Goal: Transaction & Acquisition: Book appointment/travel/reservation

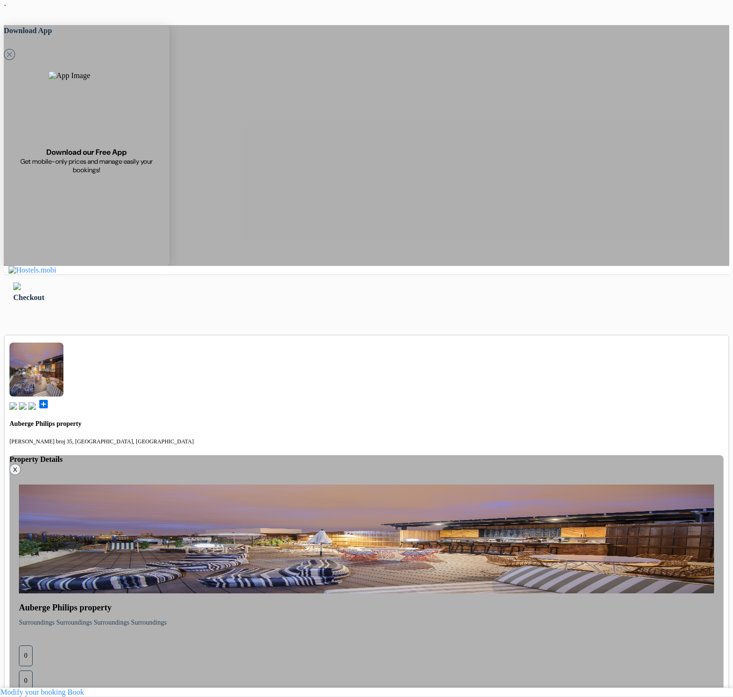
scroll to position [36, 0]
type input "Filip"
type input "Petrusev"
type input "fp@dorms.com"
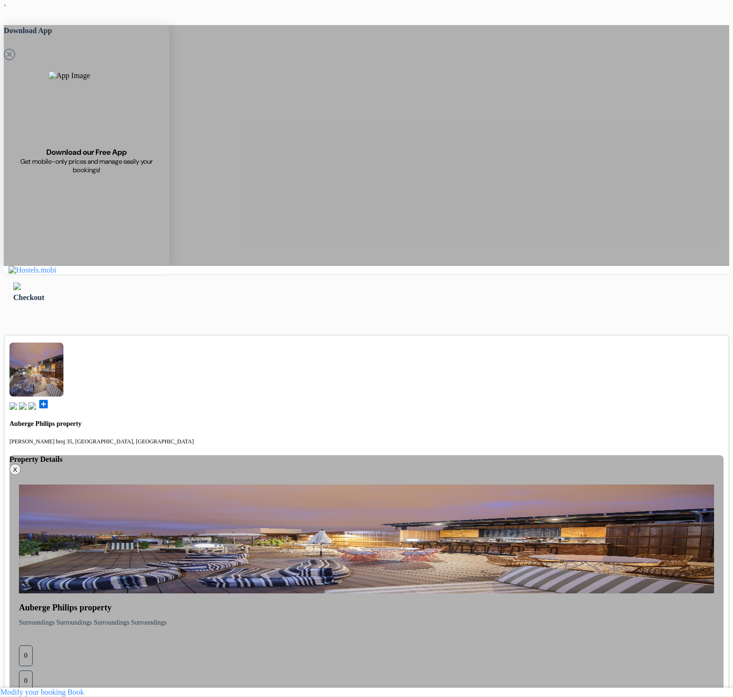
select select "5"
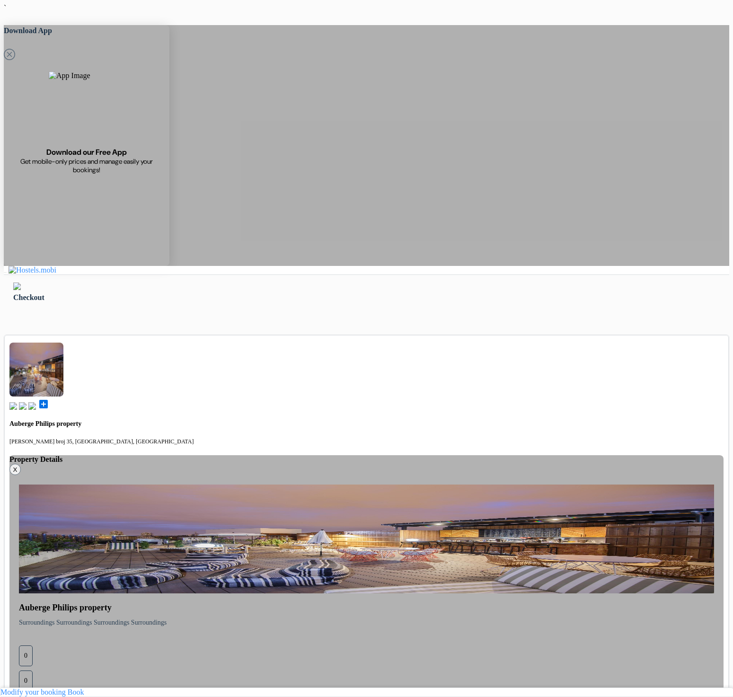
type input "77 555 555"
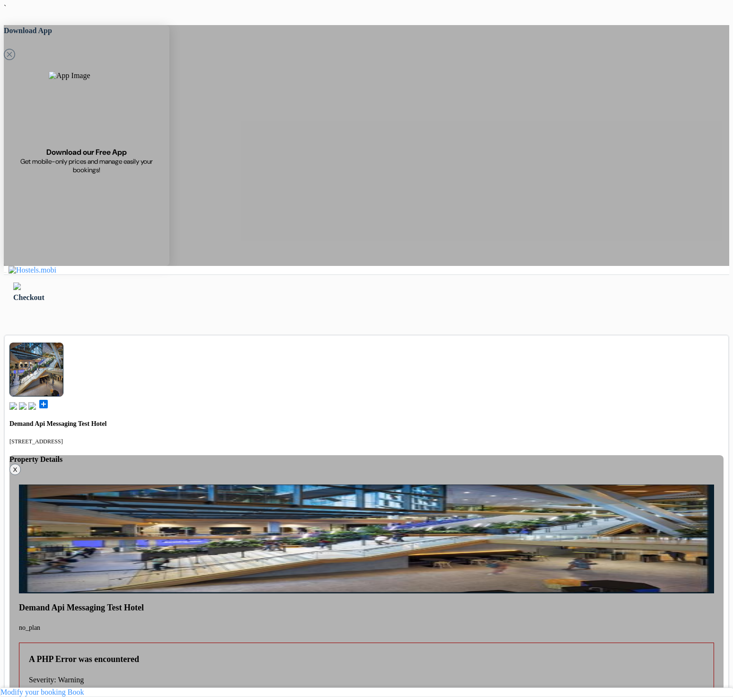
drag, startPoint x: 220, startPoint y: 260, endPoint x: 215, endPoint y: 264, distance: 6.1
type input "fp@dorms.com"
type input "sdf"
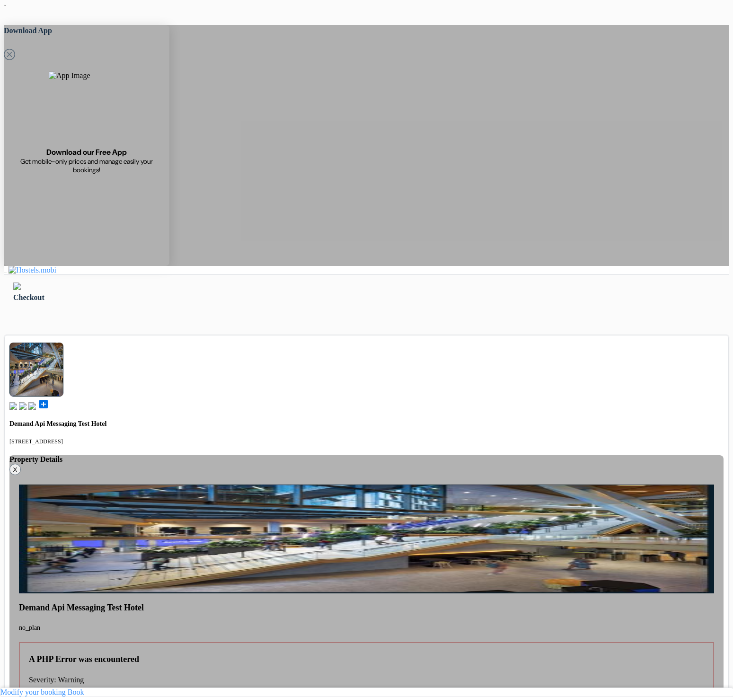
drag, startPoint x: 217, startPoint y: 166, endPoint x: 208, endPoint y: 185, distance: 21.4
type input "sfd"
drag, startPoint x: 254, startPoint y: 187, endPoint x: 249, endPoint y: 195, distance: 10.0
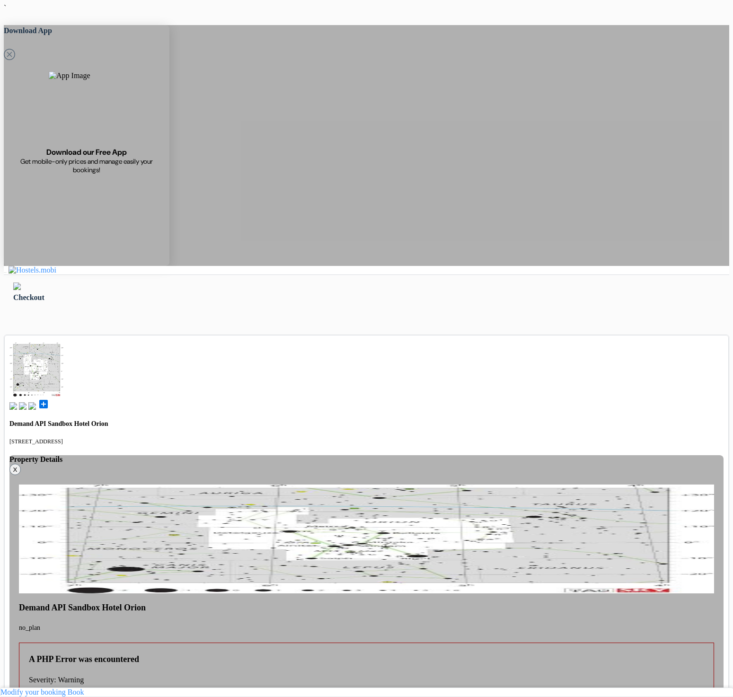
type input "fp@drm.mk"
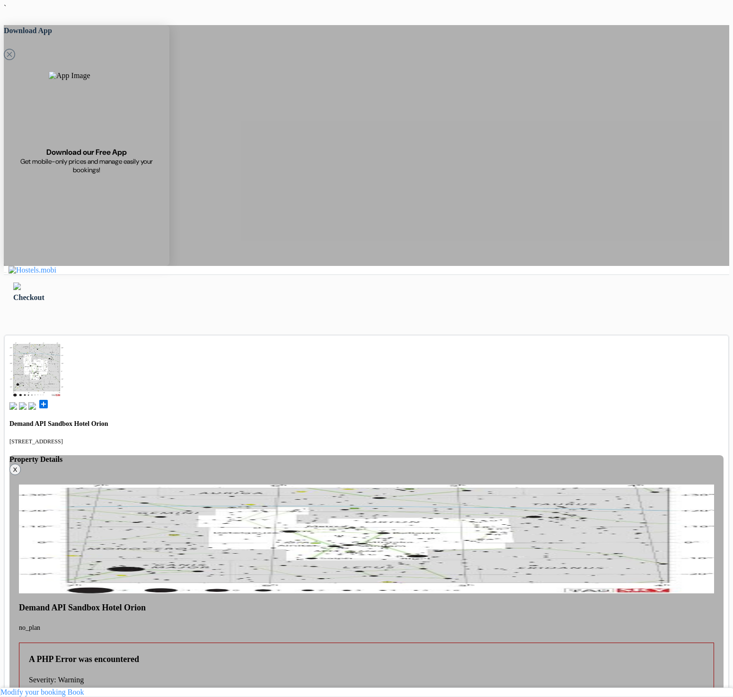
type input "[PERSON_NAME]"
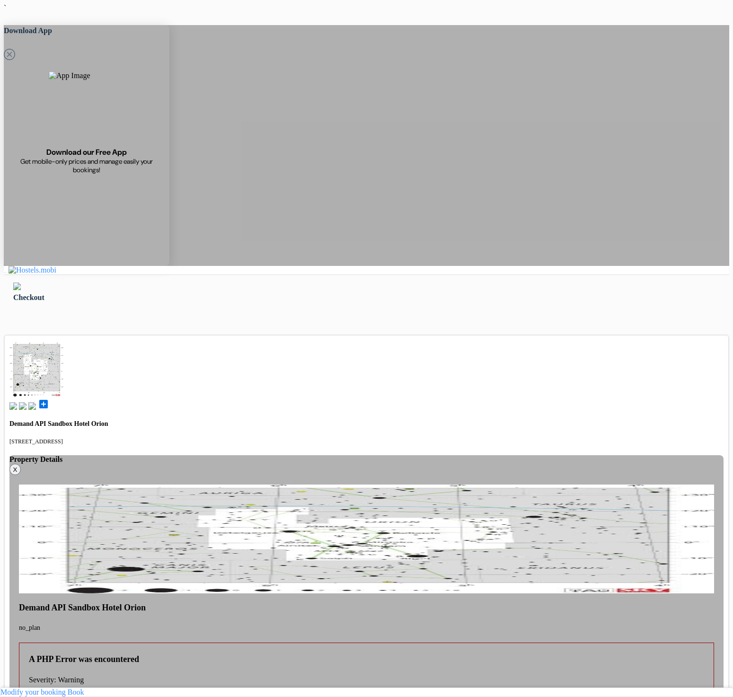
type input "Petrusev"
type input "77 123 123"
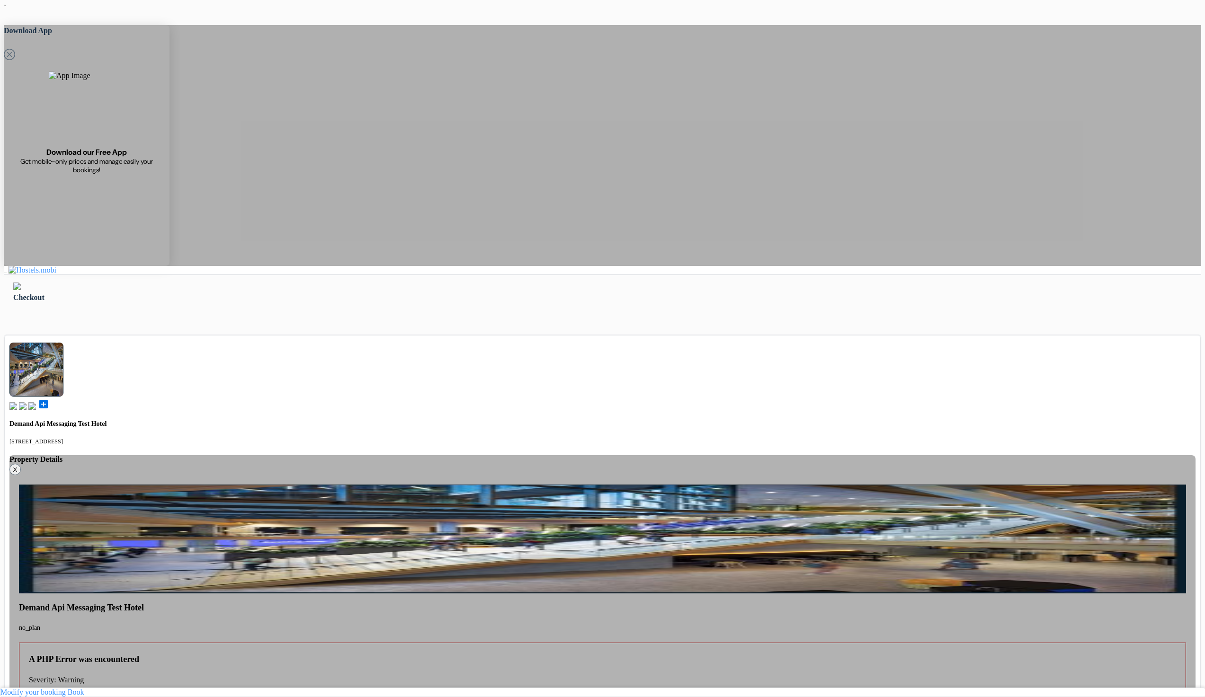
type input "filip_test2@facebook.com"
type input "sdfsdf"
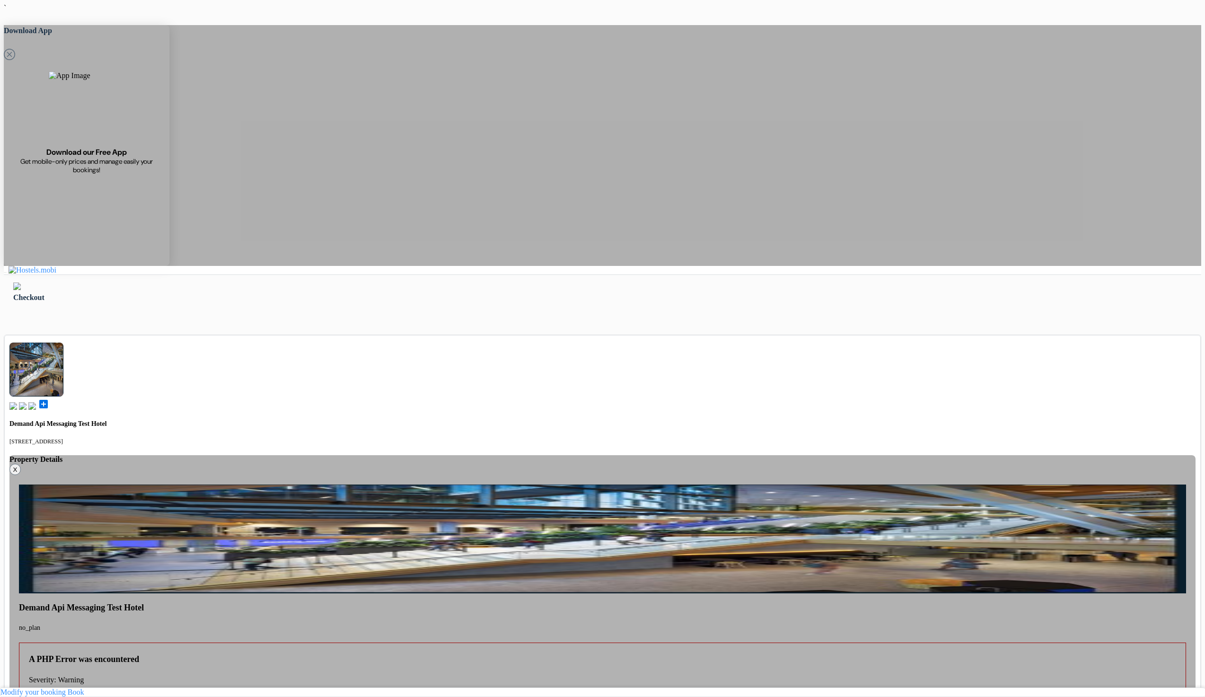
type input "Testerski"
type input "Petrushko"
select select "dz"
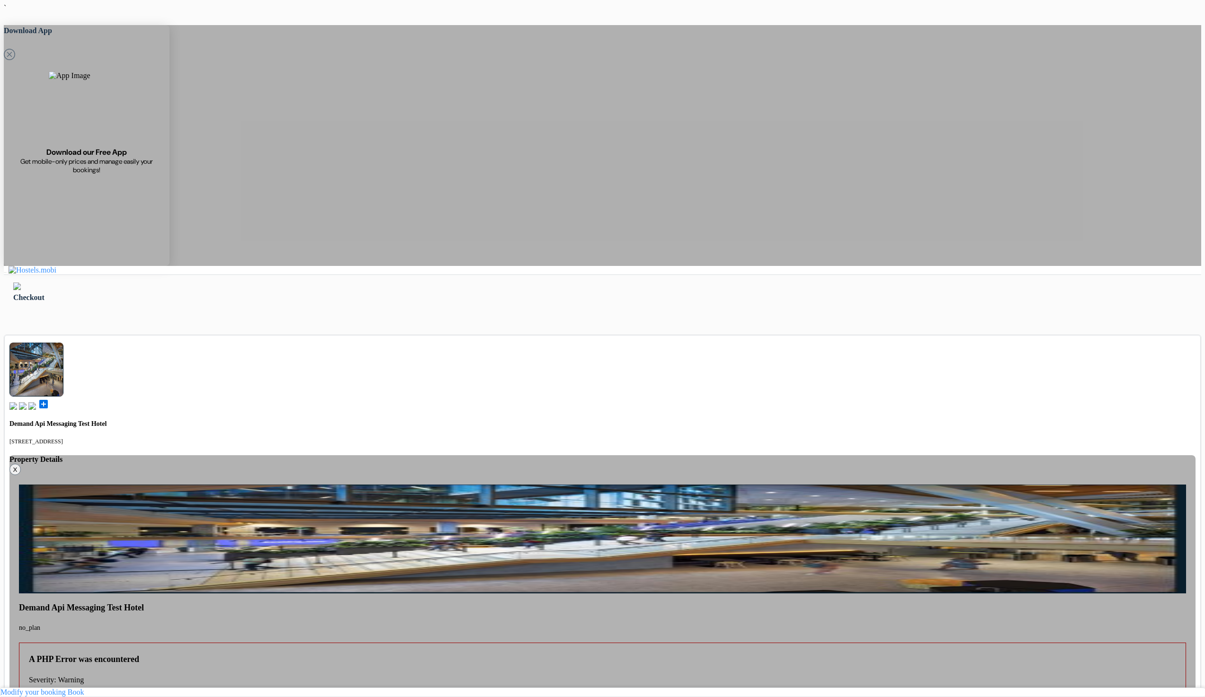
drag, startPoint x: 465, startPoint y: 355, endPoint x: 472, endPoint y: 394, distance: 40.0
select select "12"
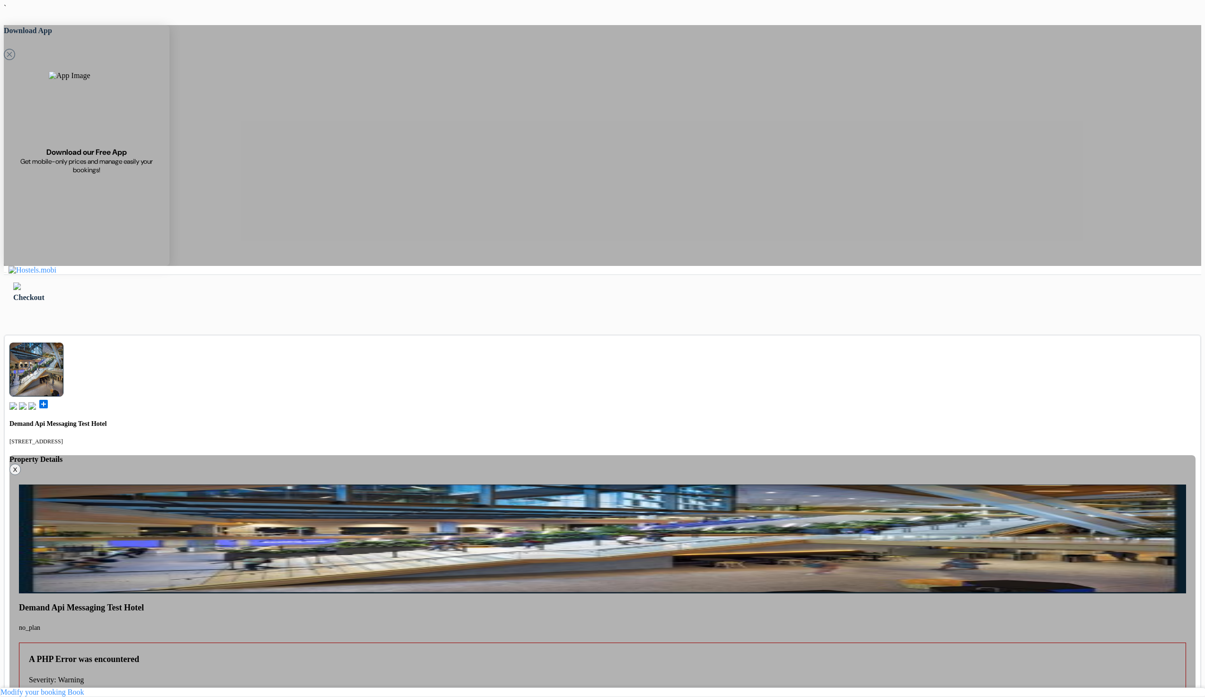
type input "77 123 123"
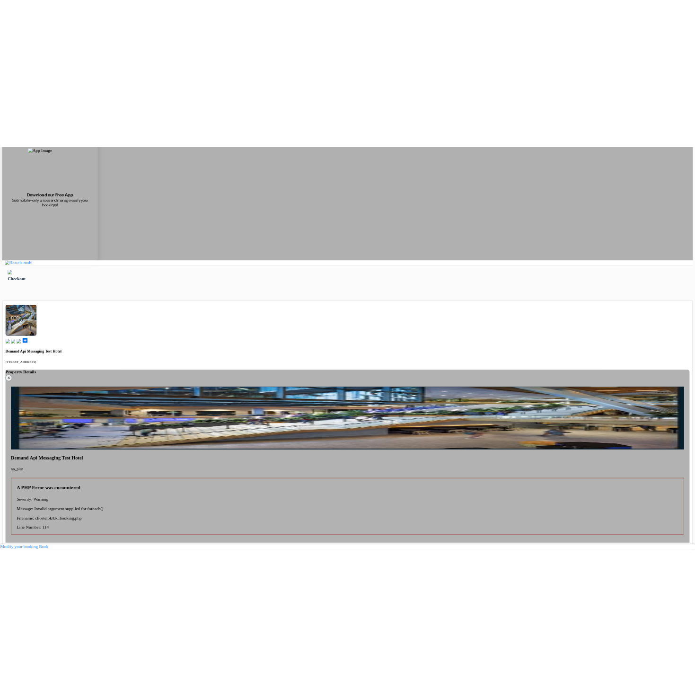
scroll to position [131, 0]
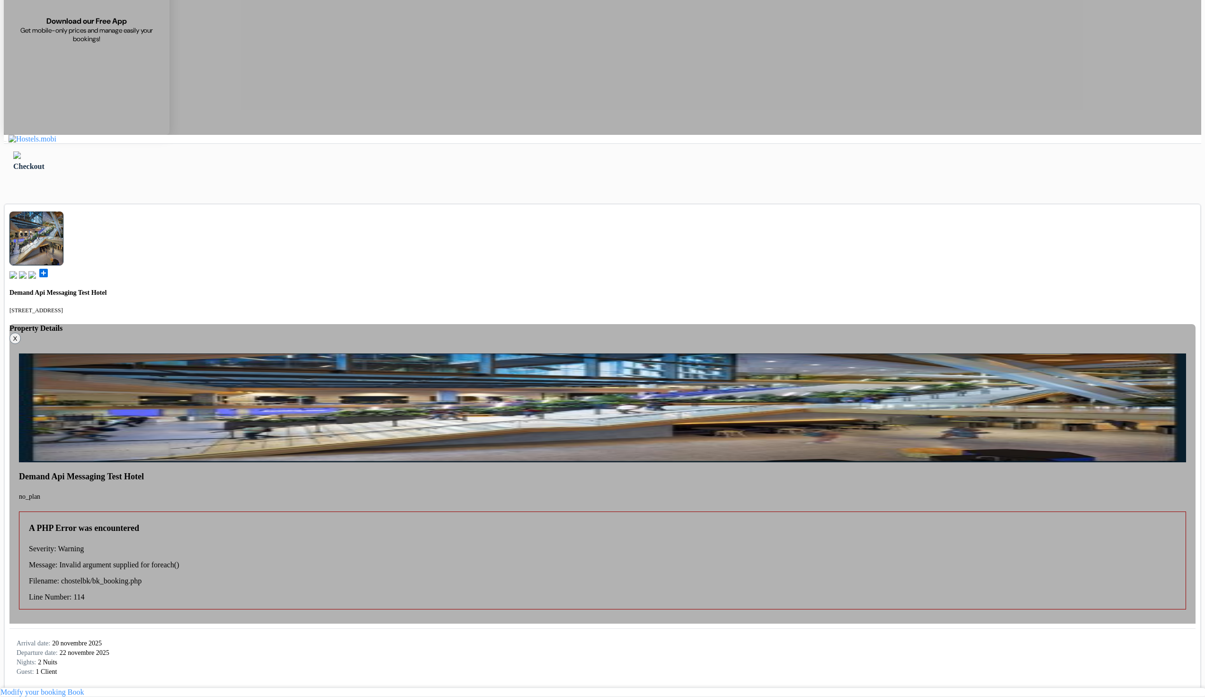
select select "2028"
drag, startPoint x: 441, startPoint y: 498, endPoint x: 435, endPoint y: 501, distance: 7.4
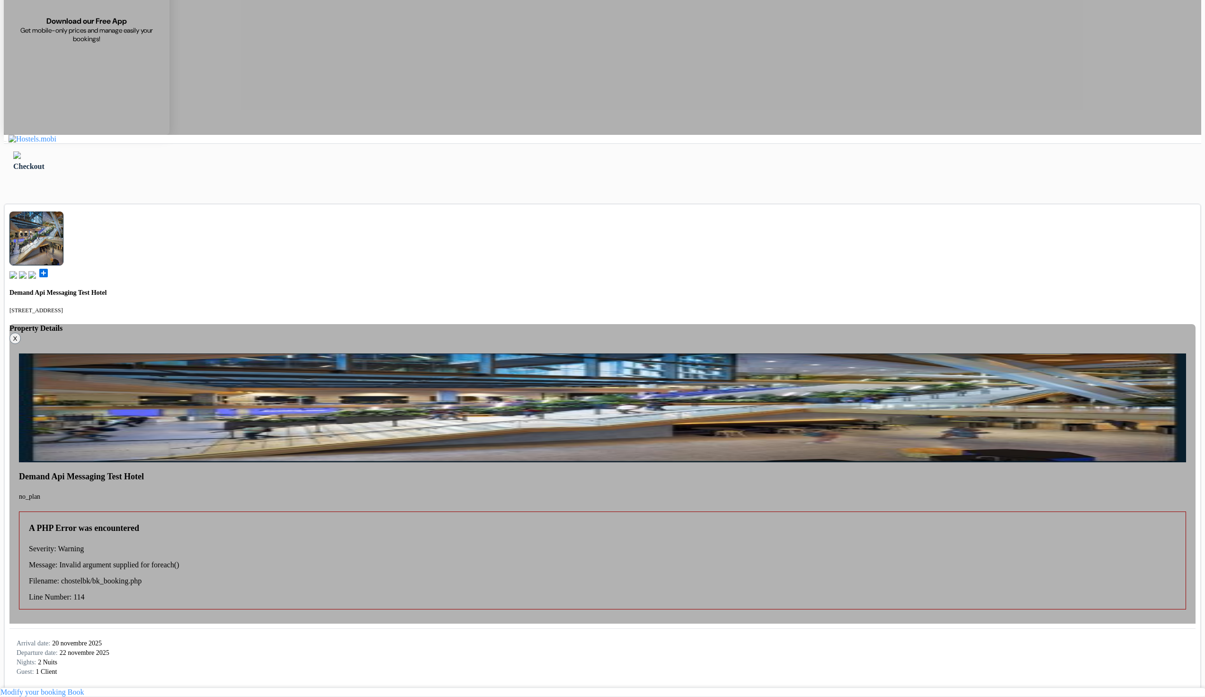
select select "06"
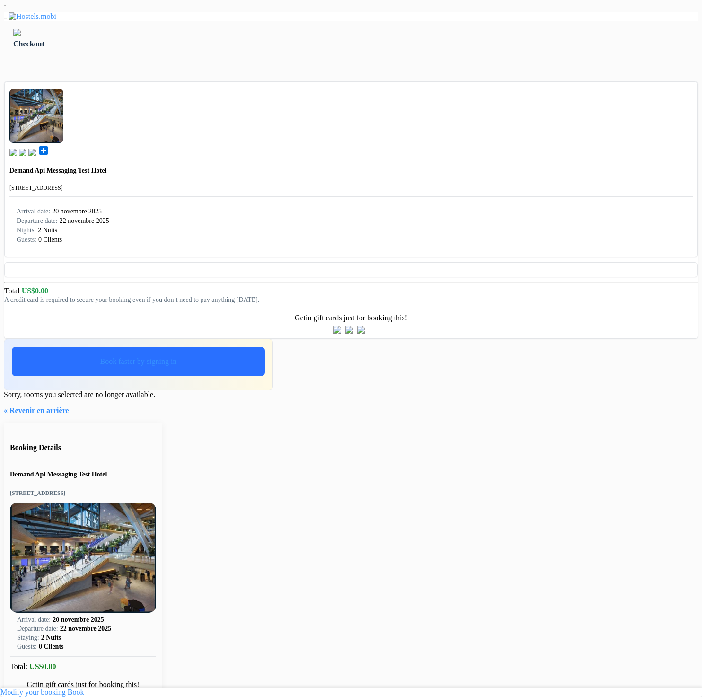
drag, startPoint x: 282, startPoint y: 368, endPoint x: 265, endPoint y: 384, distance: 23.4
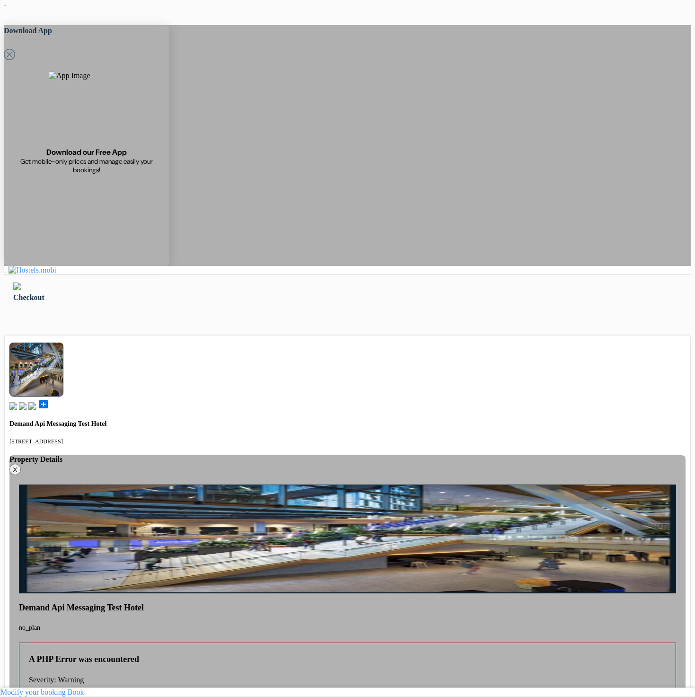
type input "[PERSON_NAME]"
type input "Petrusev"
type input "[PERSON_NAME][EMAIL_ADDRESS][DOMAIN_NAME]"
select select "dz"
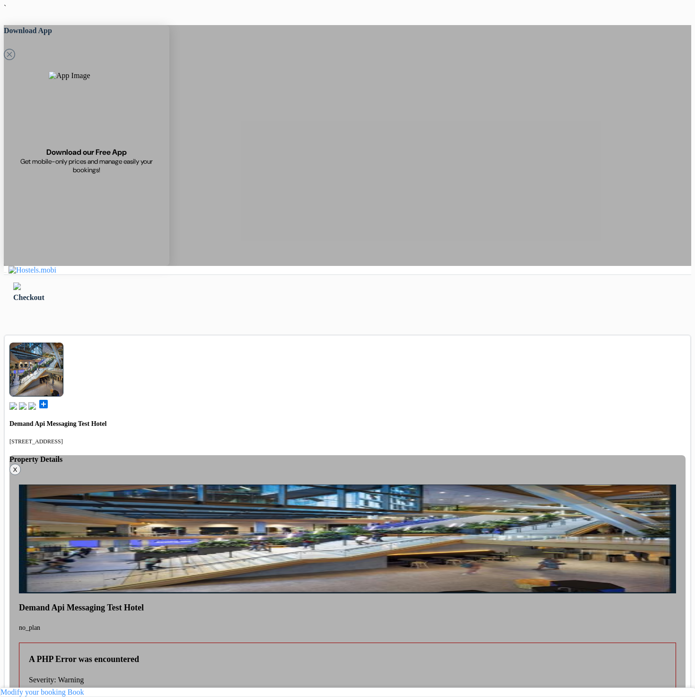
drag, startPoint x: 227, startPoint y: 362, endPoint x: 230, endPoint y: 381, distance: 19.1
drag, startPoint x: 223, startPoint y: 367, endPoint x: 218, endPoint y: 361, distance: 8.1
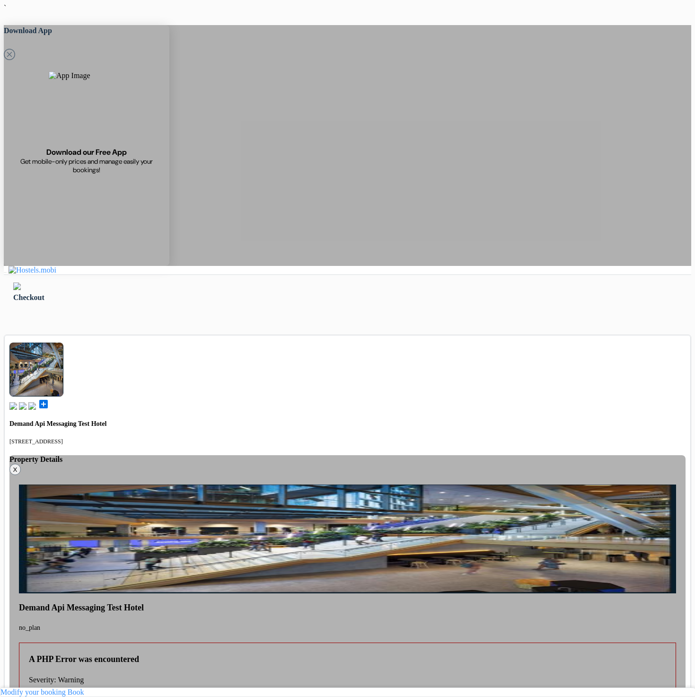
select select "12"
type input "77 123 345"
select select "2028"
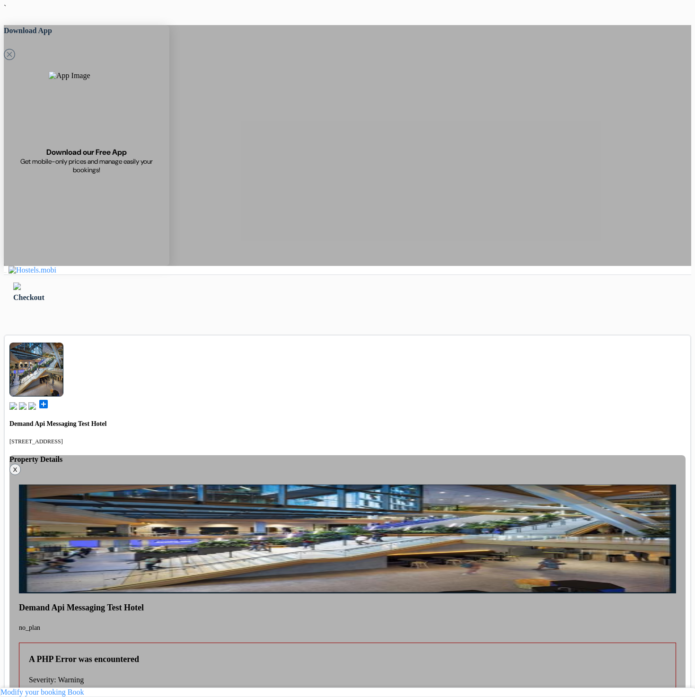
select select "04"
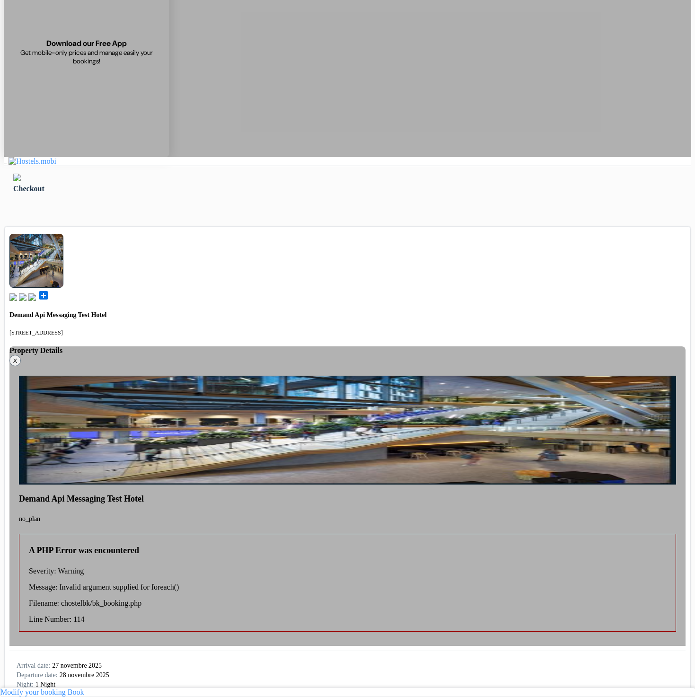
scroll to position [114, 0]
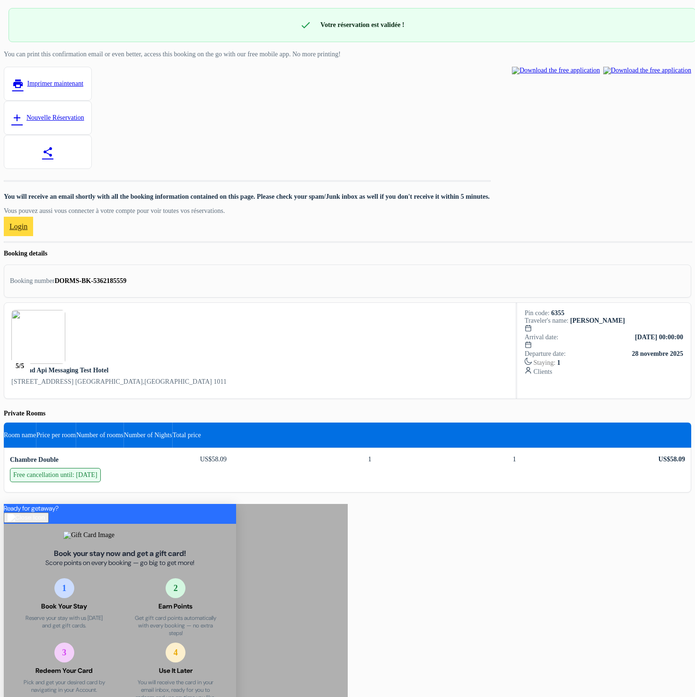
scroll to position [53, 0]
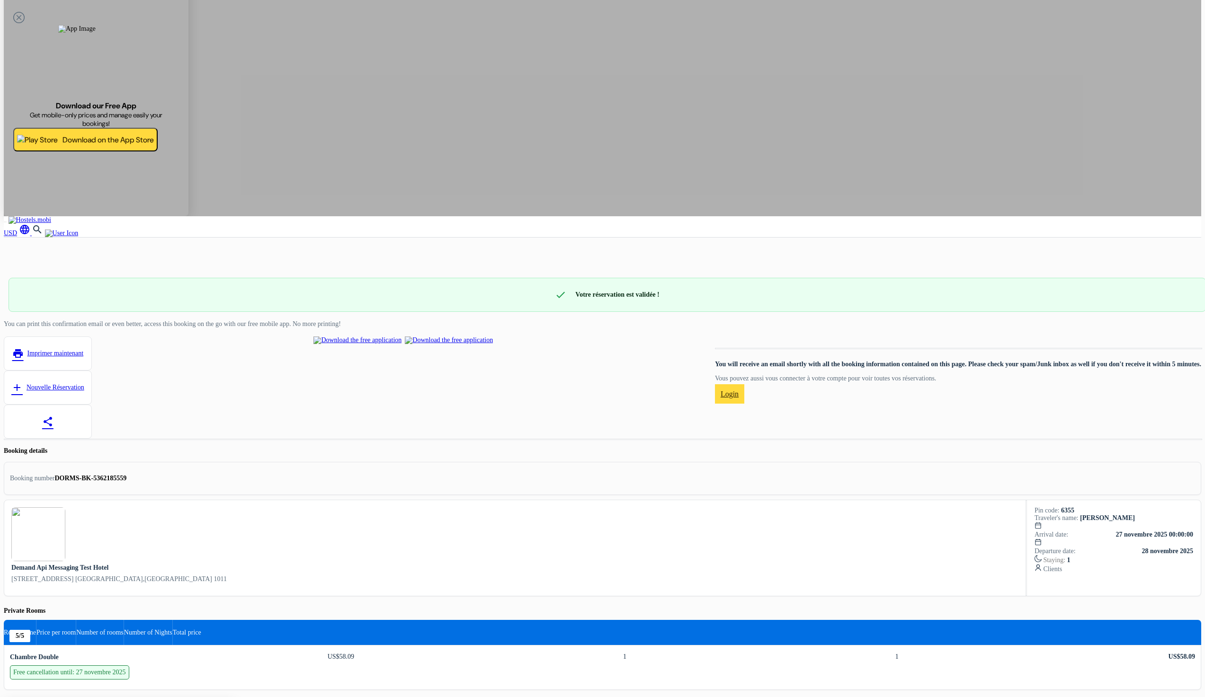
scroll to position [53, 0]
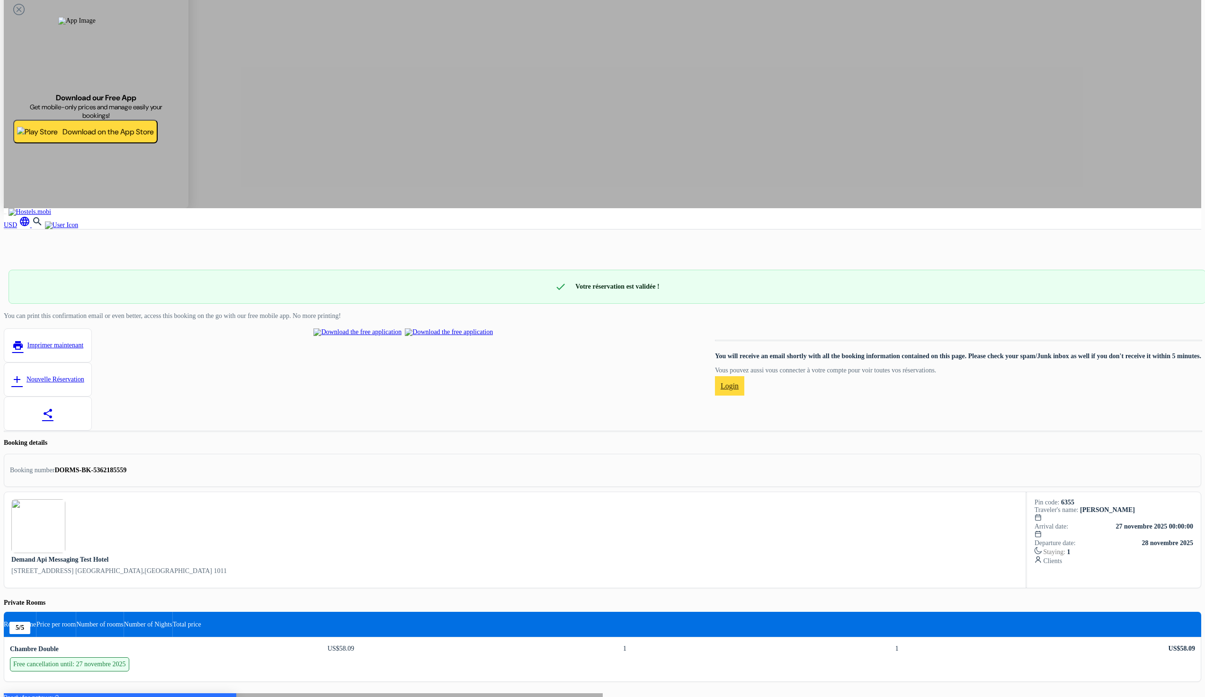
click at [127, 467] on strong "DORMS-BK-5362185559" at bounding box center [91, 470] width 72 height 7
copy strong "5362185559"
